Goal: Task Accomplishment & Management: Complete application form

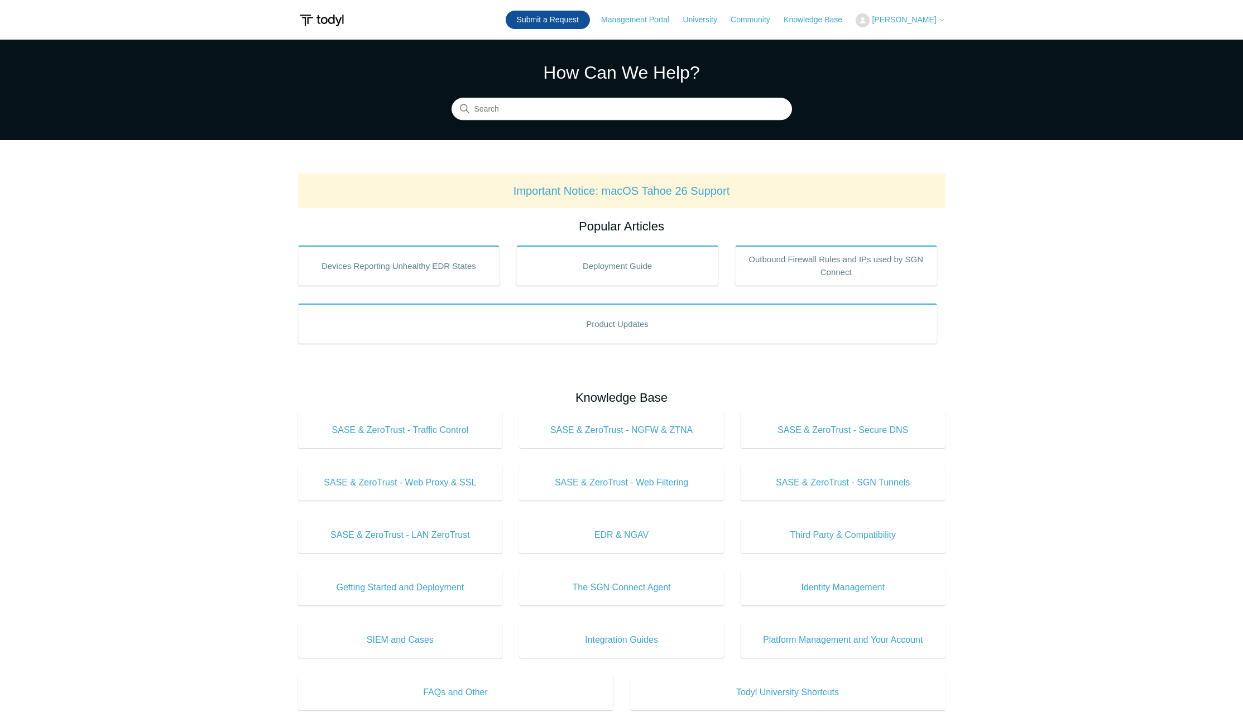
click at [540, 14] on link "Submit a Request" at bounding box center [547, 20] width 84 height 18
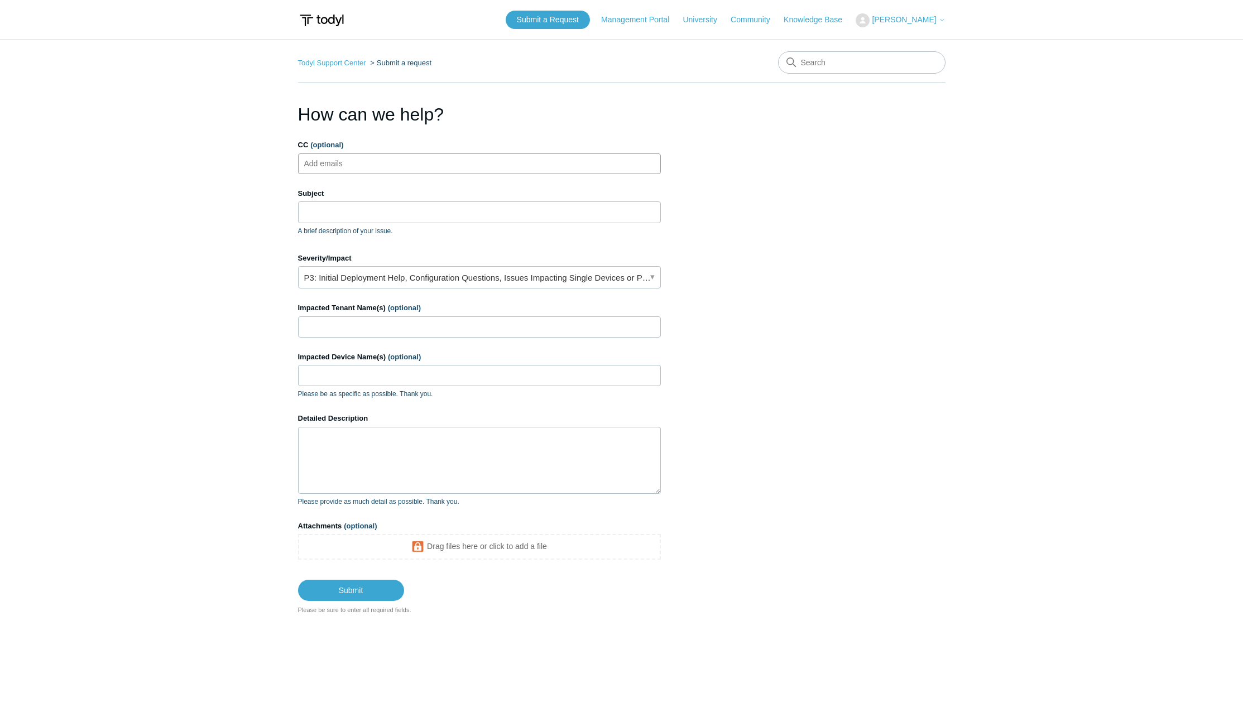
click at [406, 163] on ul "Add emails" at bounding box center [479, 163] width 363 height 21
click at [367, 204] on input "Subject" at bounding box center [479, 211] width 363 height 21
click at [907, 32] on header "Submit a Request Management Portal University Community Knowledge Base [PERSON_…" at bounding box center [621, 20] width 647 height 40
click at [909, 21] on span "[PERSON_NAME]" at bounding box center [903, 19] width 64 height 9
click at [1034, 27] on body "Skip to main content Submit a Request Management Portal University Community Kn…" at bounding box center [621, 383] width 1243 height 767
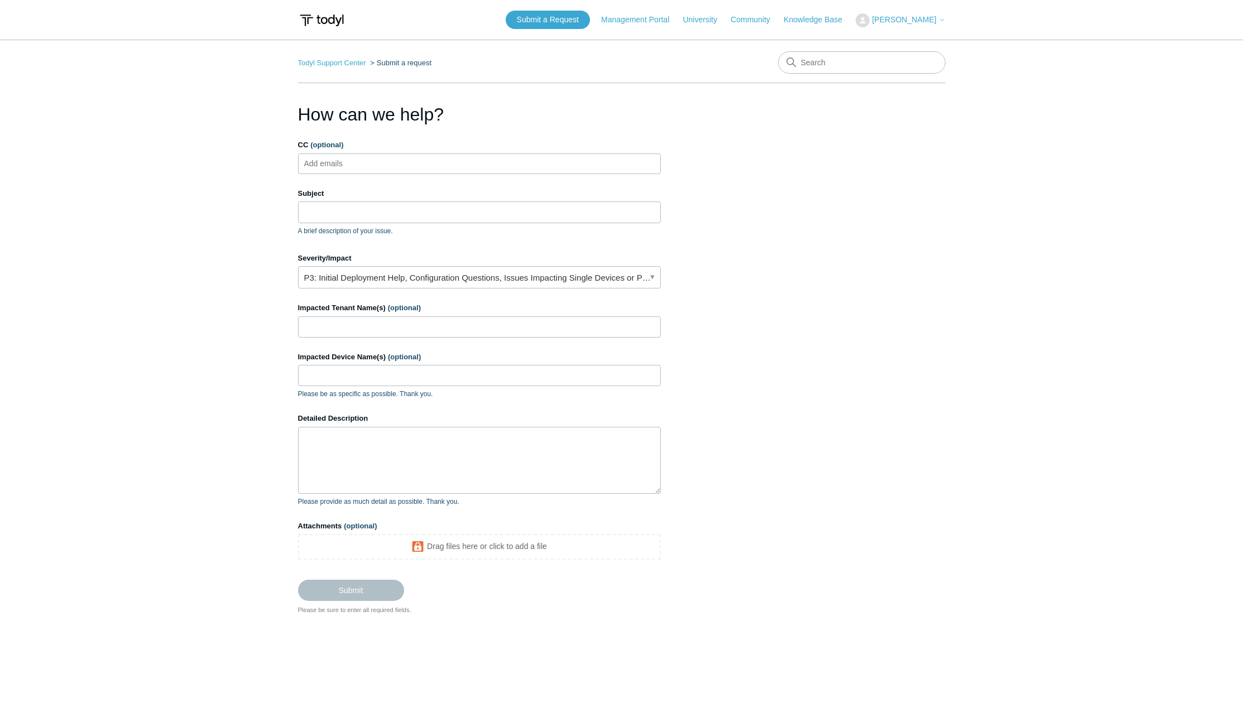
click at [338, 219] on div "Subject A brief description of your issue." at bounding box center [479, 212] width 363 height 48
click at [341, 213] on input "Subject" at bounding box center [479, 211] width 363 height 21
click at [432, 211] on input "Subject" at bounding box center [479, 211] width 363 height 21
click at [627, 254] on label "Severity/Impact" at bounding box center [479, 258] width 363 height 11
click at [556, 206] on input "Subject" at bounding box center [479, 211] width 363 height 21
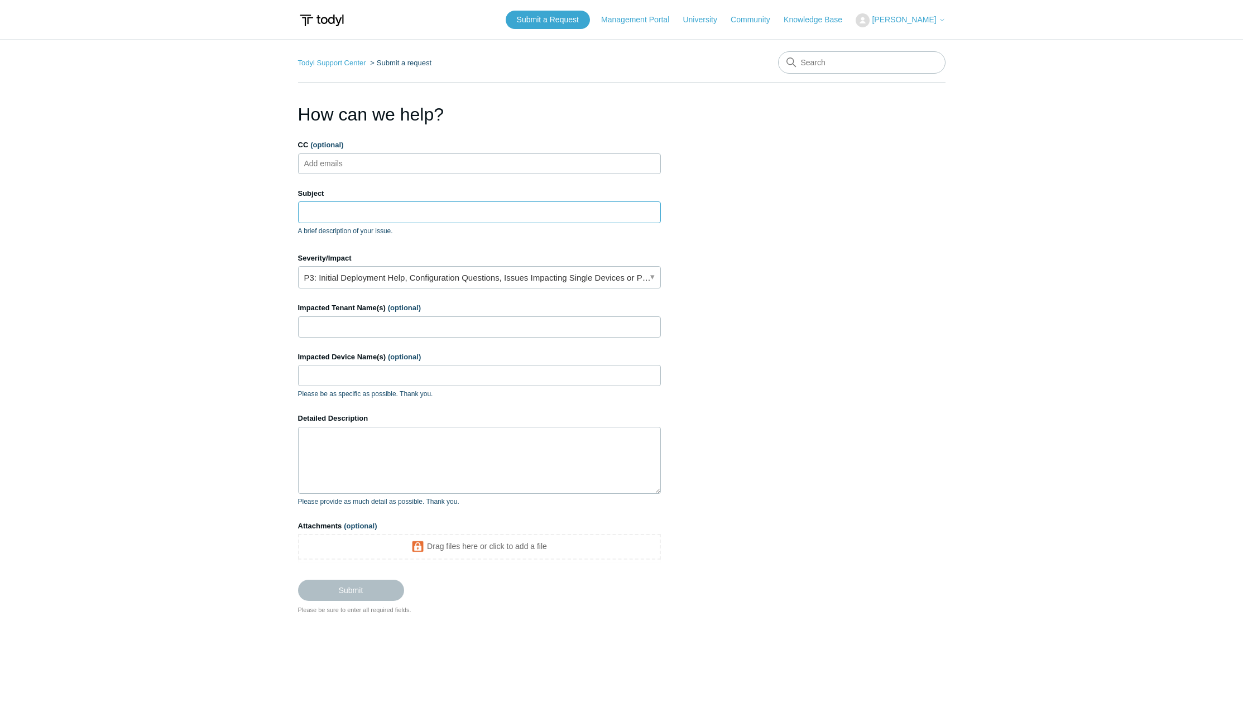
click at [555, 210] on input "Subject" at bounding box center [479, 211] width 363 height 21
drag, startPoint x: 710, startPoint y: 205, endPoint x: 700, endPoint y: 208, distance: 10.4
click at [714, 206] on section "How can we help? CC (optional) Add emails Subject A brief description of your i…" at bounding box center [621, 358] width 647 height 514
click at [553, 210] on input "Subject" at bounding box center [479, 211] width 363 height 21
click at [766, 257] on section "How can we help? CC (optional) Add emails Subject A brief description of your i…" at bounding box center [621, 358] width 647 height 514
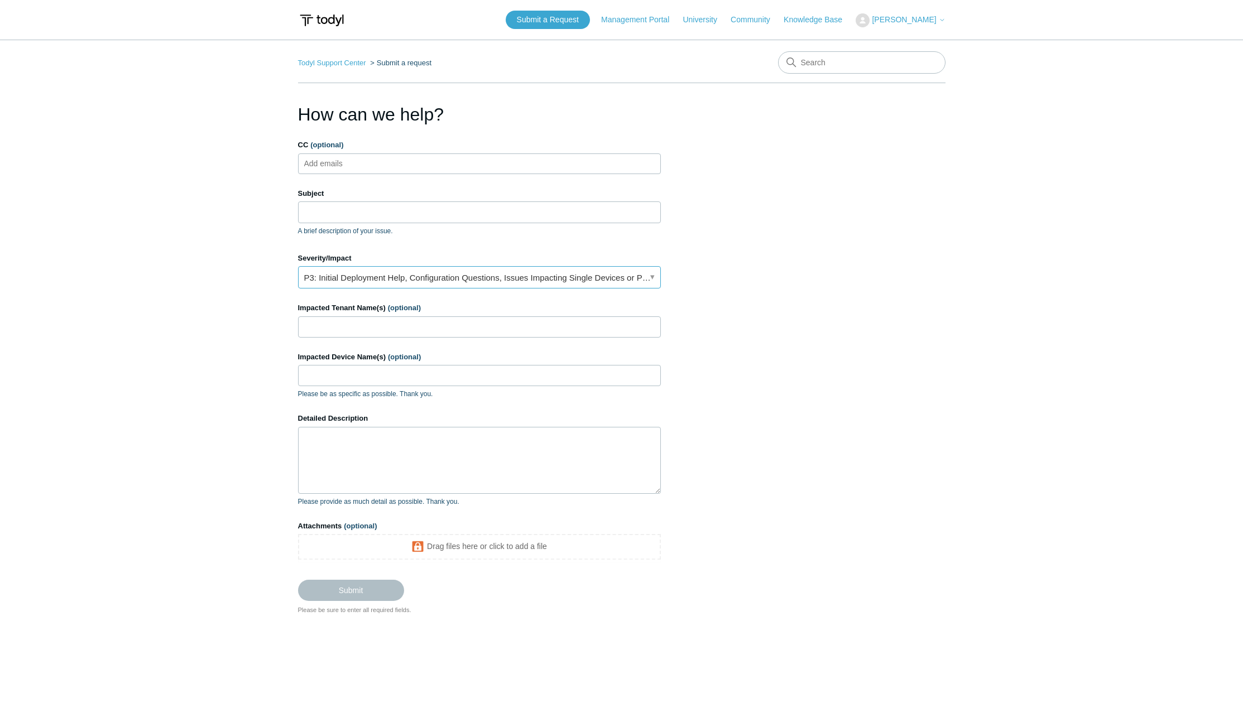
click at [646, 275] on link "P3: Initial Deployment Help, Configuration Questions, Issues Impacting Single D…" at bounding box center [479, 277] width 363 height 22
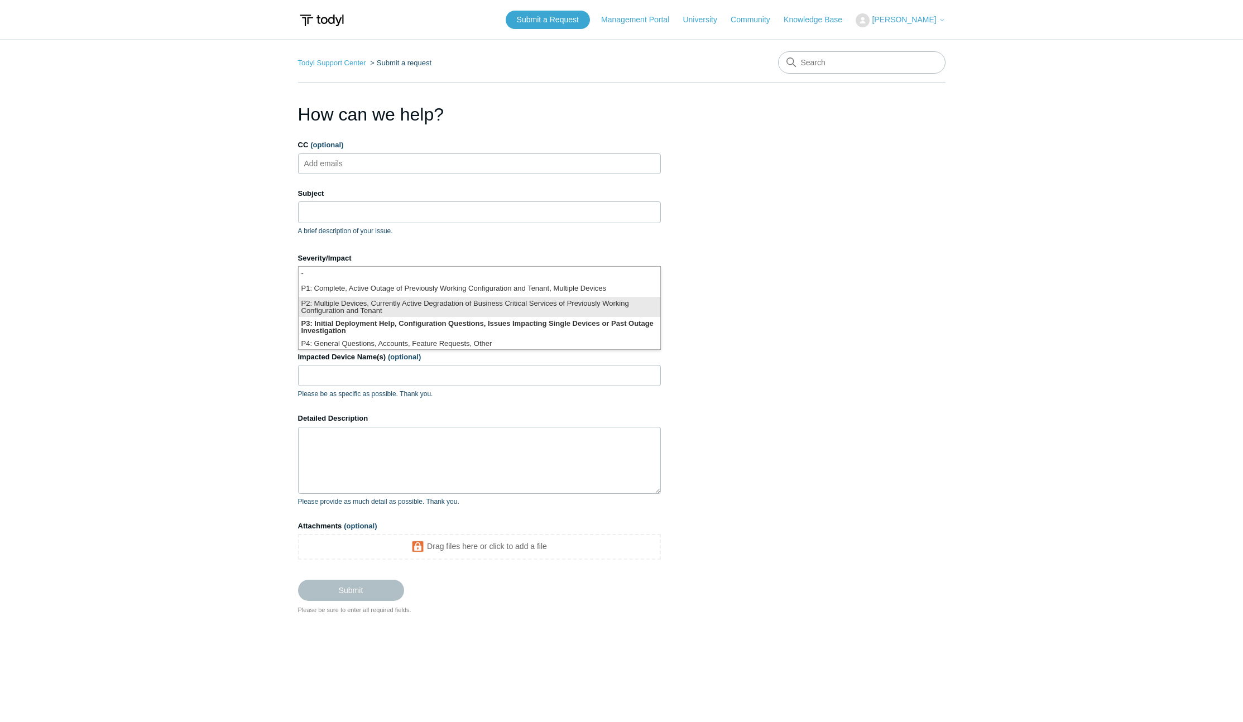
scroll to position [3, 0]
click at [610, 229] on p "A brief description of your issue." at bounding box center [479, 231] width 363 height 10
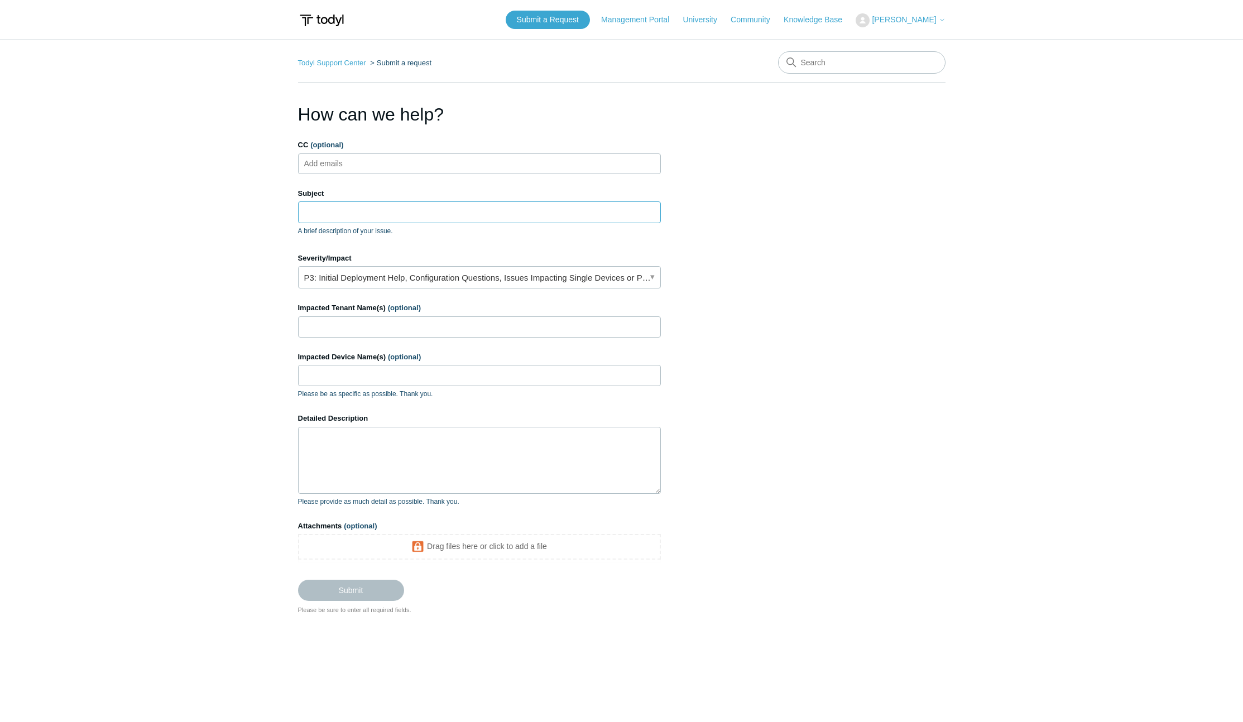
click at [456, 205] on input "Subject" at bounding box center [479, 211] width 363 height 21
click at [322, 331] on input "Impacted Tenant Name(s) (optional)" at bounding box center [479, 326] width 363 height 21
click at [403, 311] on span "(optional)" at bounding box center [404, 308] width 33 height 8
click at [403, 316] on input "Impacted Tenant Name(s) (optional)" at bounding box center [479, 326] width 363 height 21
click at [404, 322] on input "Impacted Tenant Name(s) (optional)" at bounding box center [479, 326] width 363 height 21
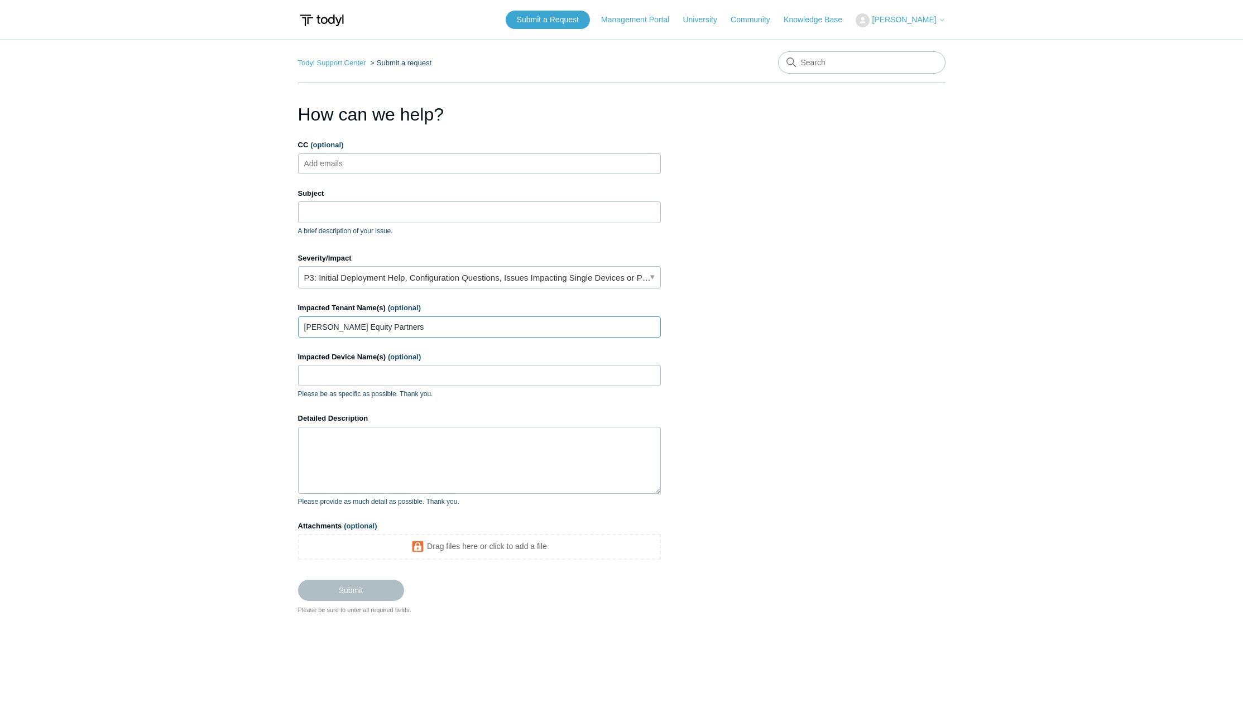
type input "[PERSON_NAME] Equity Partners"
click at [411, 445] on textarea "Detailed Description" at bounding box center [479, 460] width 363 height 67
click at [383, 206] on input "Subject" at bounding box center [479, 211] width 363 height 21
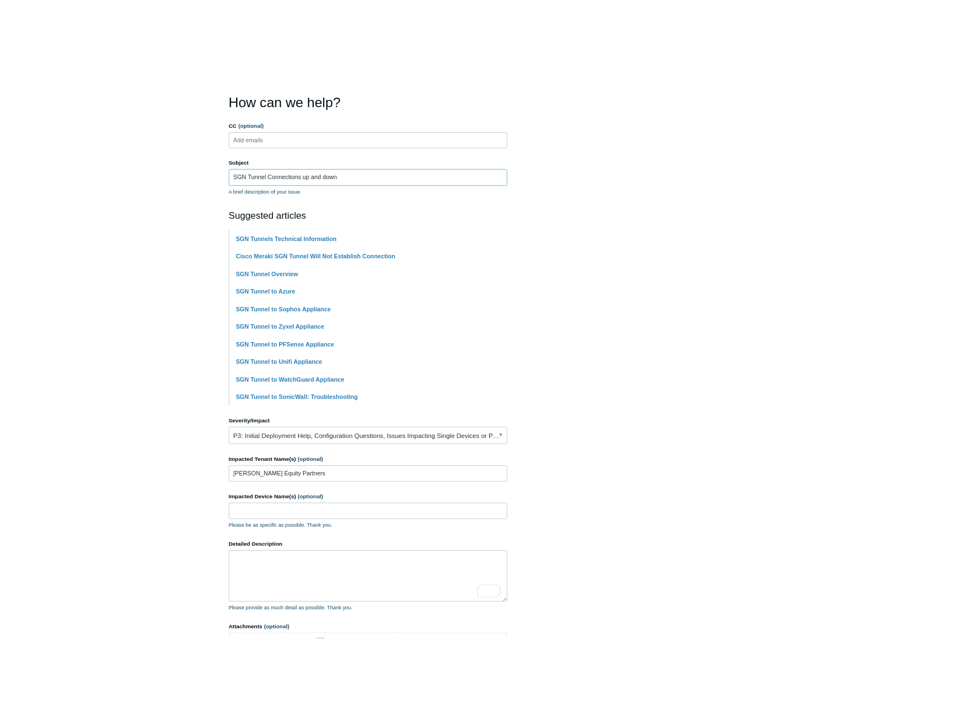
scroll to position [141, 0]
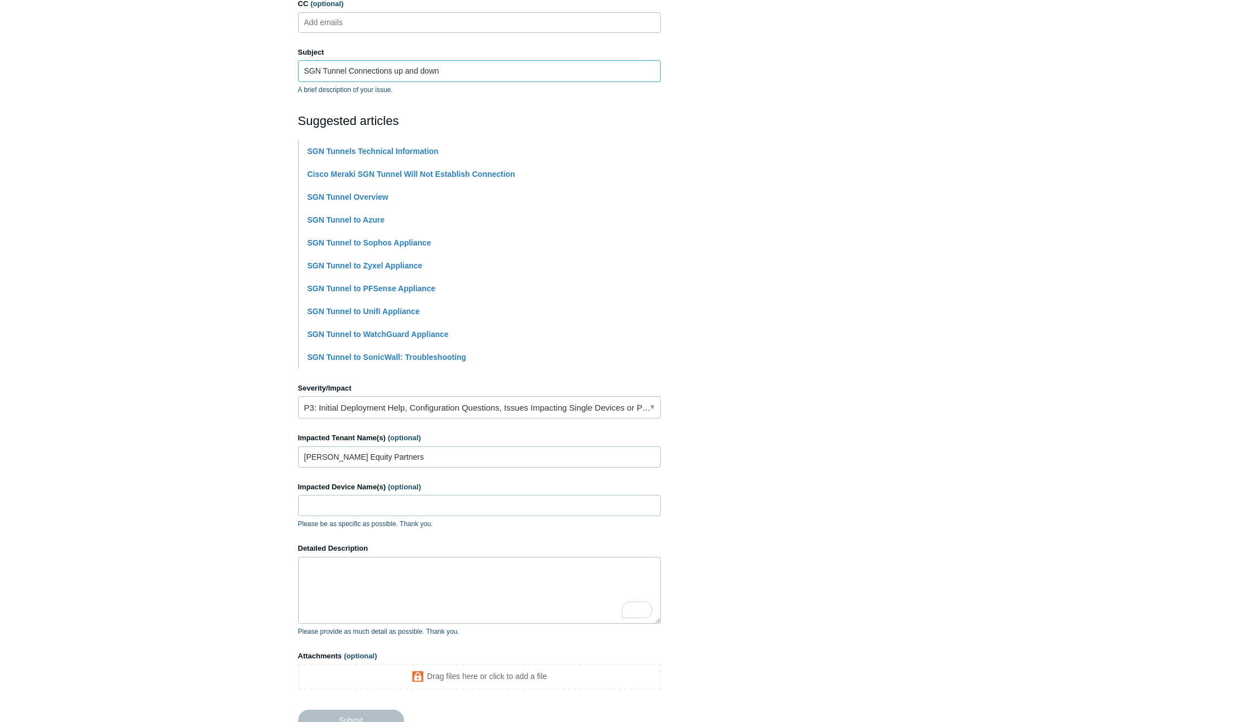
type input "SGN Tunnel Connections up and down"
click at [501, 575] on textarea "Detailed Description" at bounding box center [479, 590] width 363 height 67
click at [459, 572] on textarea "Detailed Description" at bounding box center [479, 590] width 363 height 67
click at [614, 577] on textarea "Are there any details that you can see from your side as to why [PERSON_NAME] E…" at bounding box center [479, 590] width 363 height 67
click at [407, 458] on input "[PERSON_NAME] Equity Partners" at bounding box center [479, 456] width 363 height 21
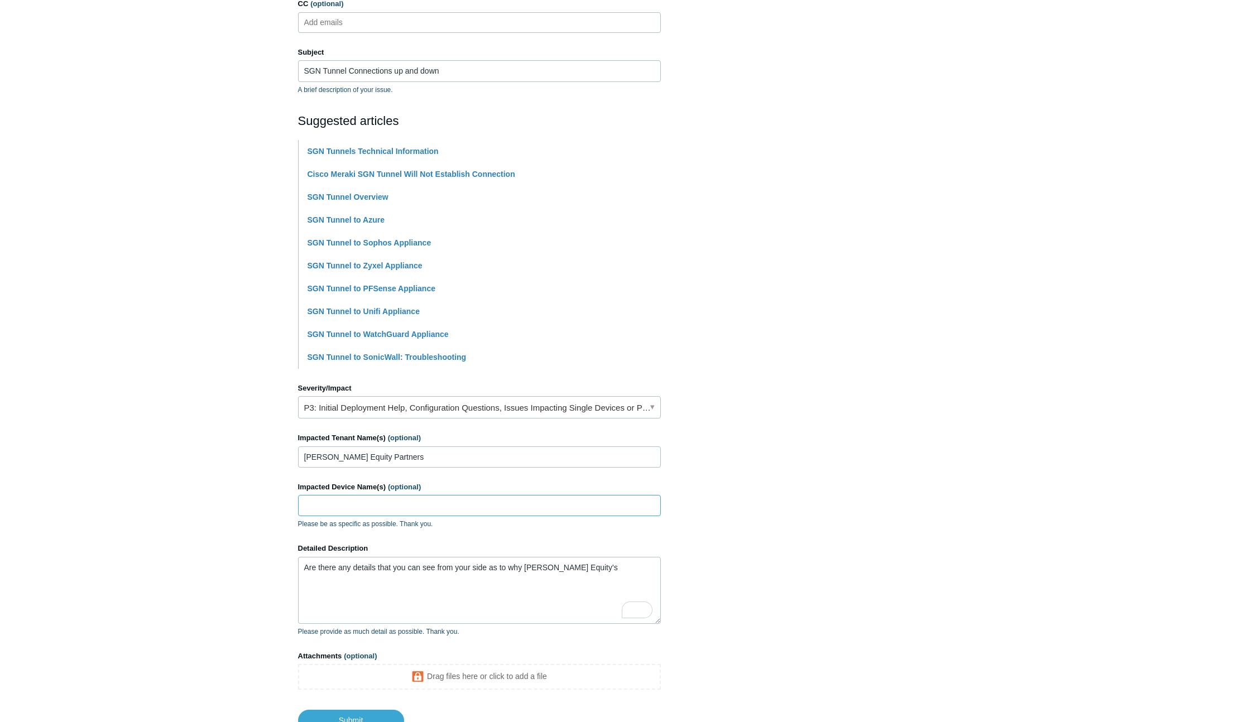
click at [448, 499] on input "Impacted Device Name(s) (optional)" at bounding box center [479, 505] width 363 height 21
click at [605, 594] on textarea "Are there any details that you can see from your side as to why [PERSON_NAME] E…" at bounding box center [479, 590] width 363 height 67
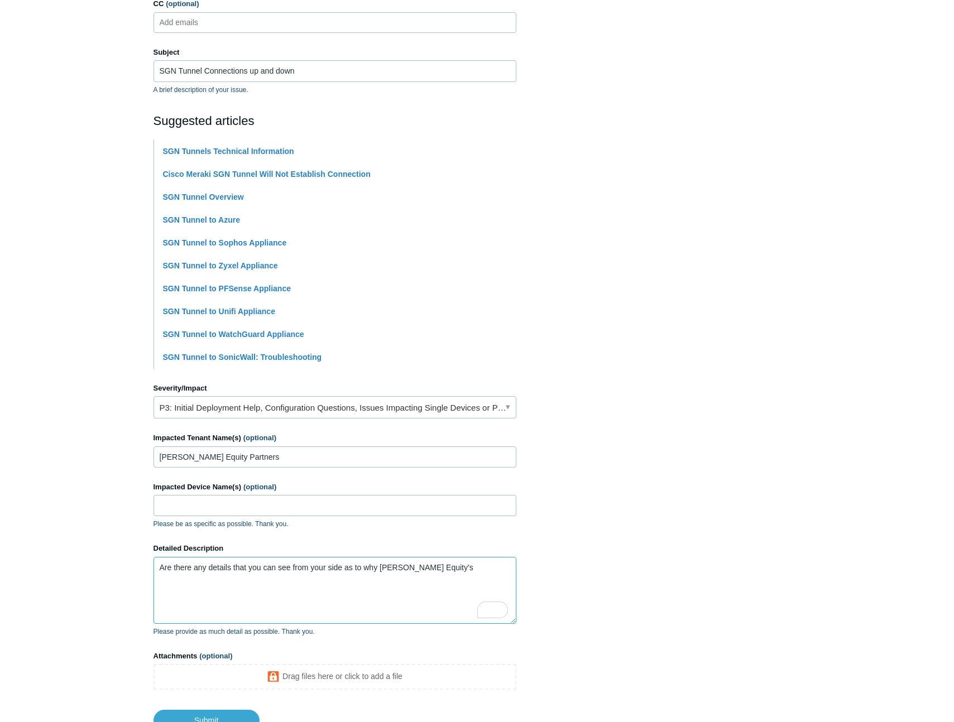
click at [479, 572] on textarea "Are there any details that you can see from your side as to why [PERSON_NAME] E…" at bounding box center [334, 590] width 363 height 67
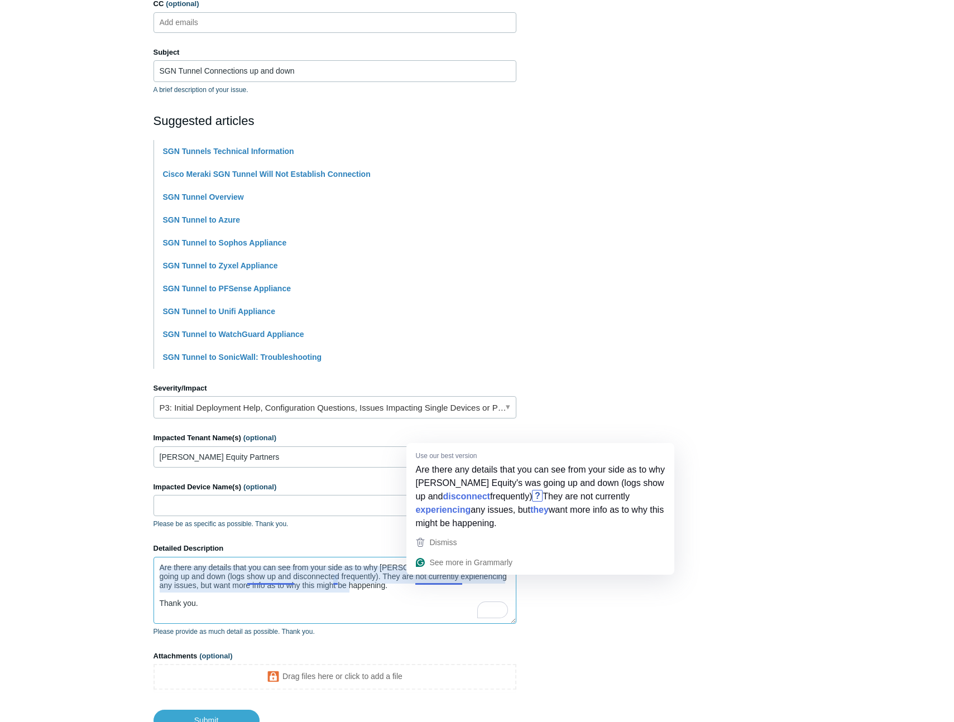
click at [378, 605] on textarea "Are there any details that you can see from your side as to why [PERSON_NAME] E…" at bounding box center [334, 590] width 363 height 67
click at [446, 605] on textarea "Are there any details that you can see from your side as to why [PERSON_NAME] E…" at bounding box center [334, 590] width 363 height 67
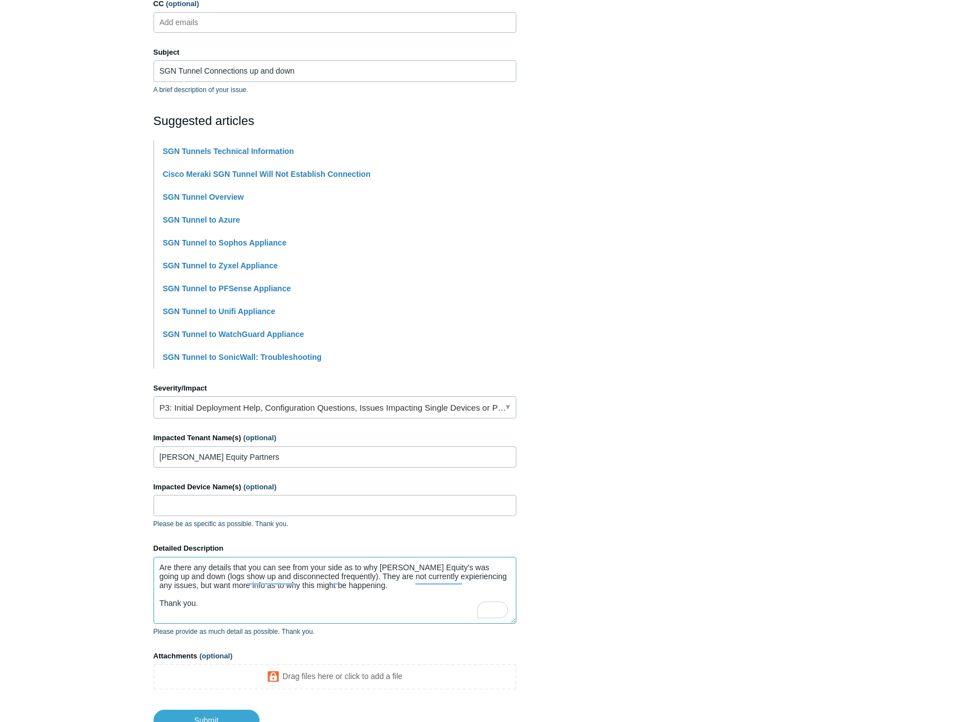
click at [441, 569] on textarea "Are there any details that you can see from your side as to why [PERSON_NAME] E…" at bounding box center [334, 590] width 363 height 67
type textarea "Are there any details that you can see from your side as to why [PERSON_NAME] E…"
click at [382, 615] on textarea "Are there any details that you can see from your side as to why [PERSON_NAME] E…" at bounding box center [334, 590] width 363 height 67
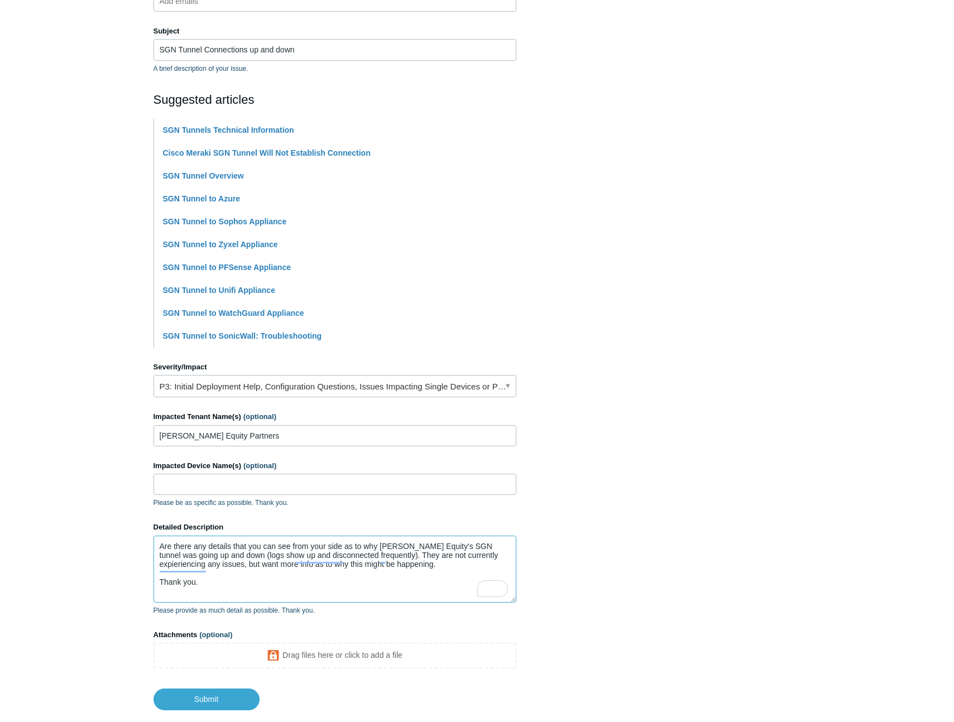
scroll to position [231, 0]
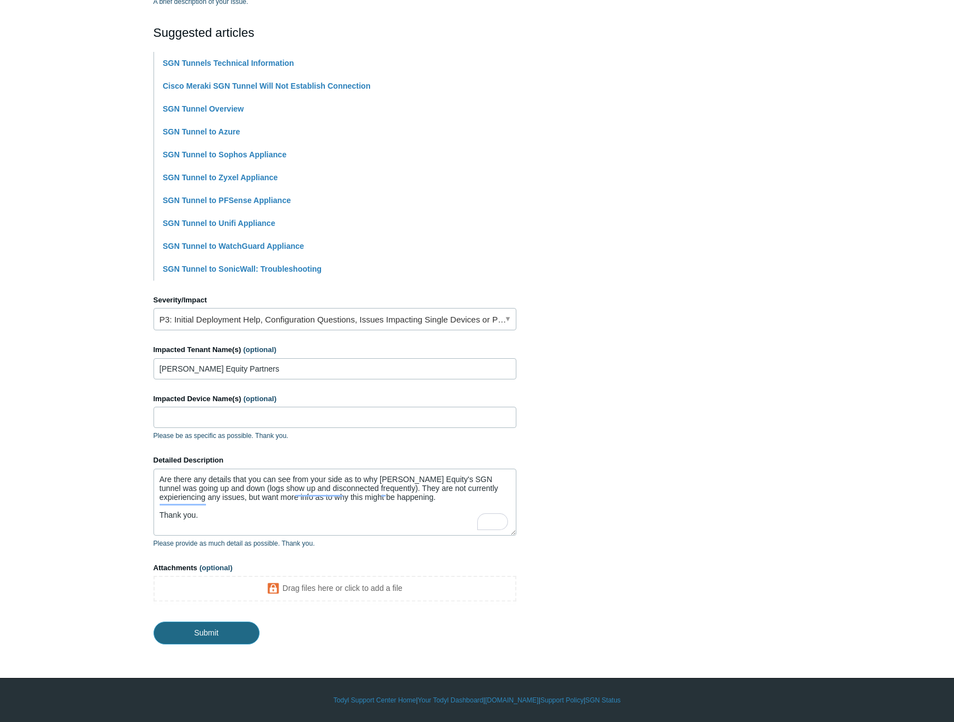
click at [222, 637] on input "Submit" at bounding box center [206, 633] width 106 height 22
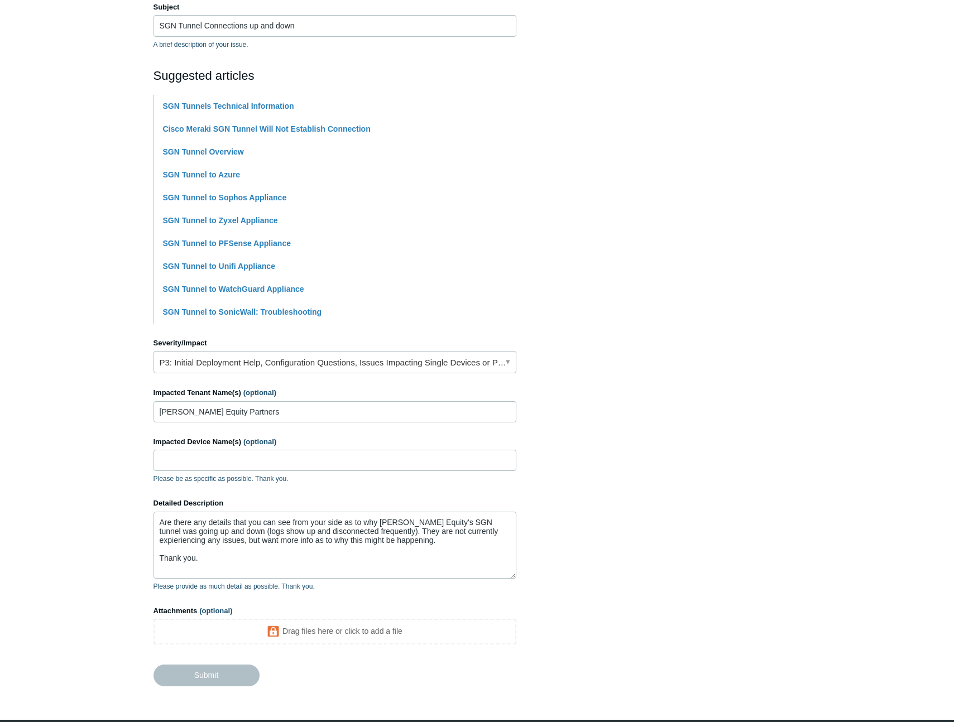
scroll to position [0, 0]
